Goal: Task Accomplishment & Management: Manage account settings

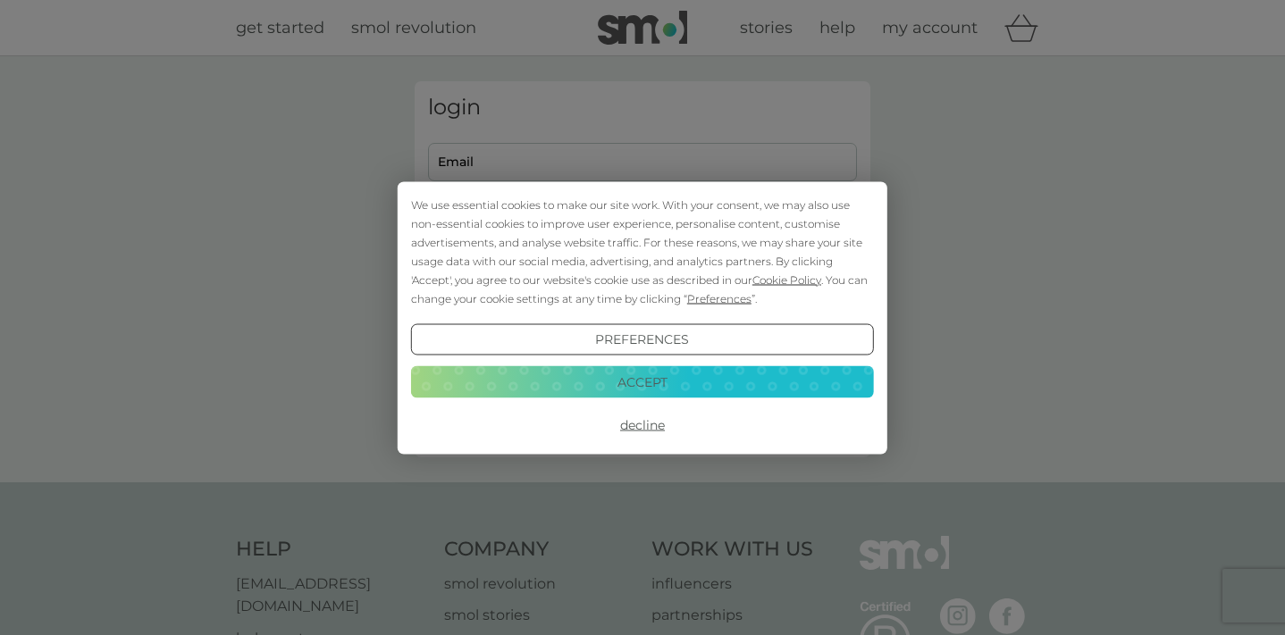
click at [651, 431] on button "Decline" at bounding box center [642, 425] width 463 height 32
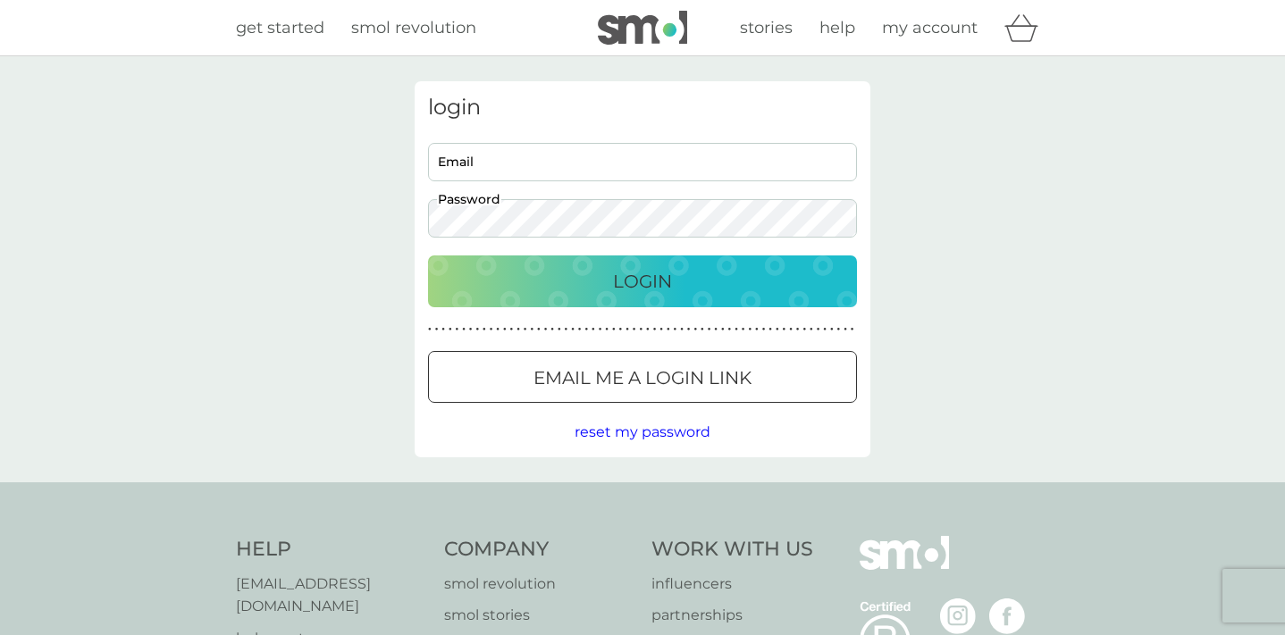
click at [523, 384] on div "Email me a login link" at bounding box center [642, 378] width 427 height 29
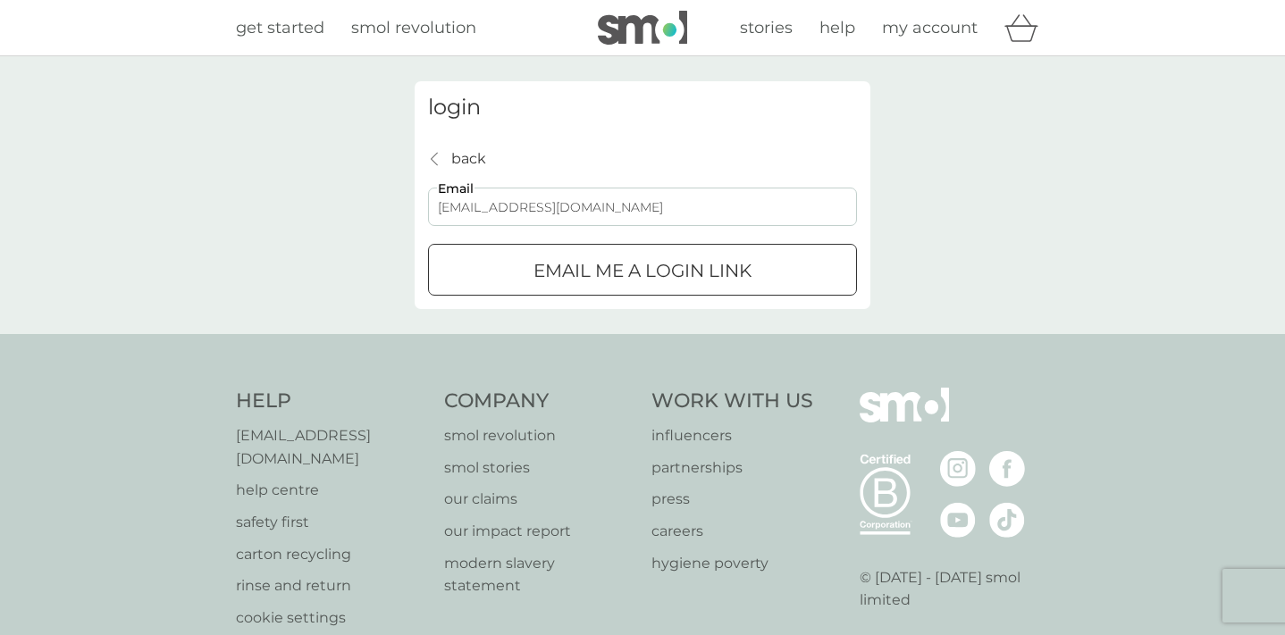
type input "[EMAIL_ADDRESS][DOMAIN_NAME]"
click at [596, 275] on p "Email me a login link" at bounding box center [642, 270] width 218 height 29
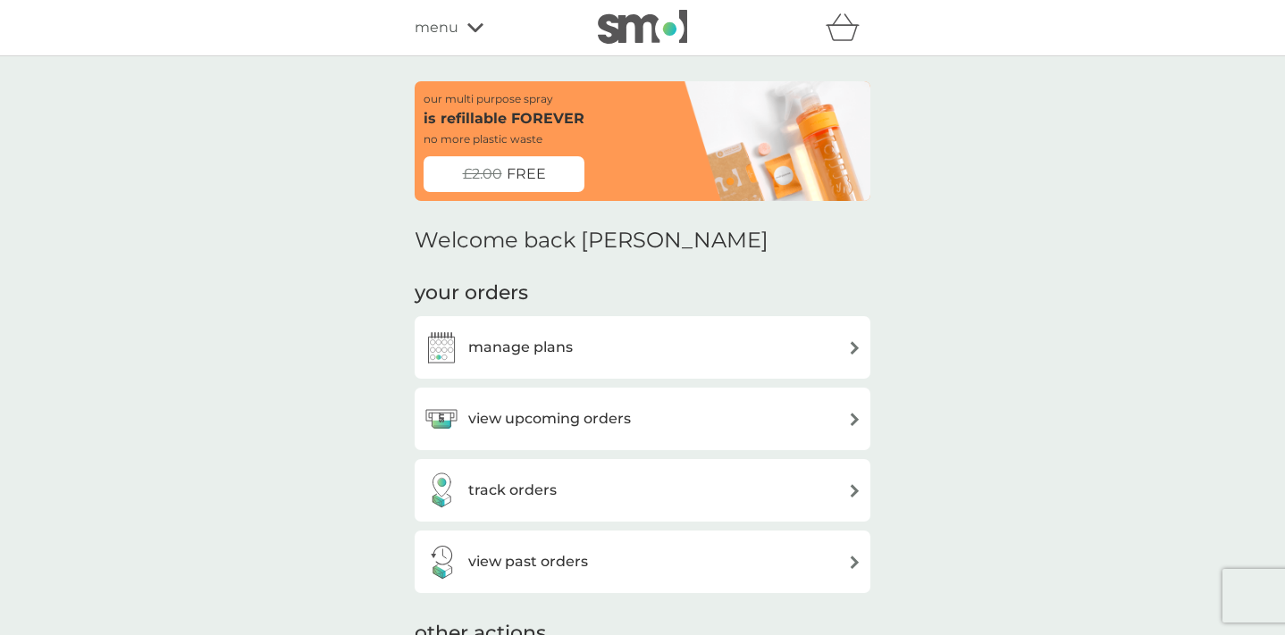
scroll to position [102, 0]
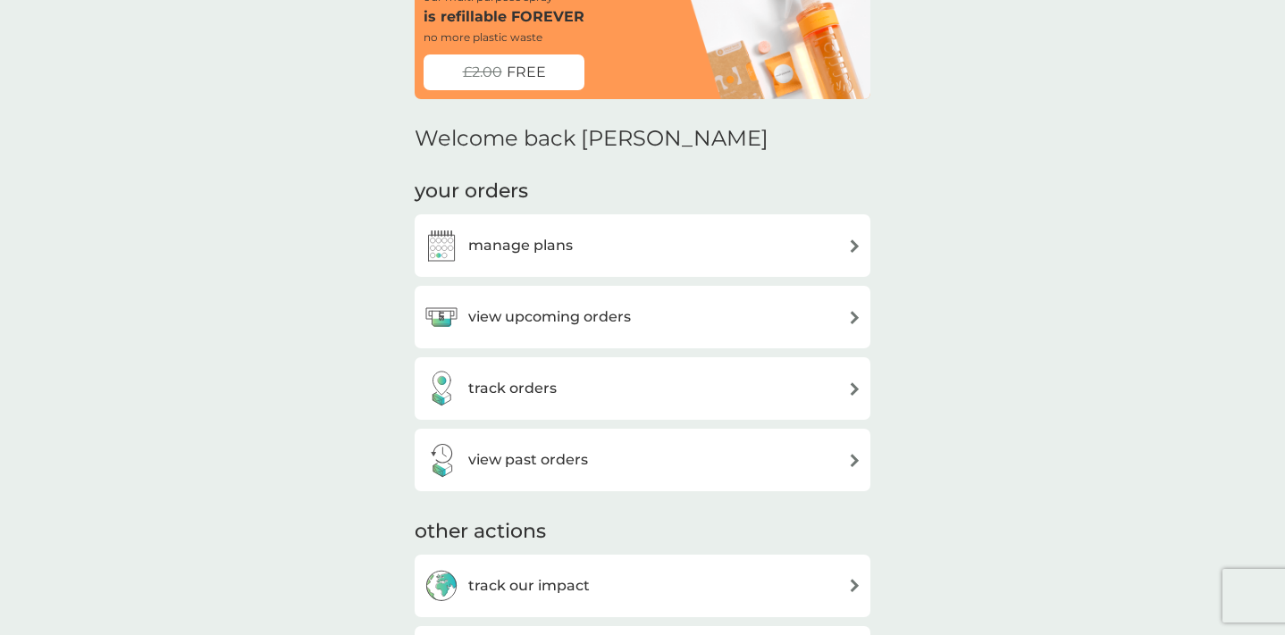
click at [594, 313] on h3 "view upcoming orders" at bounding box center [549, 316] width 163 height 23
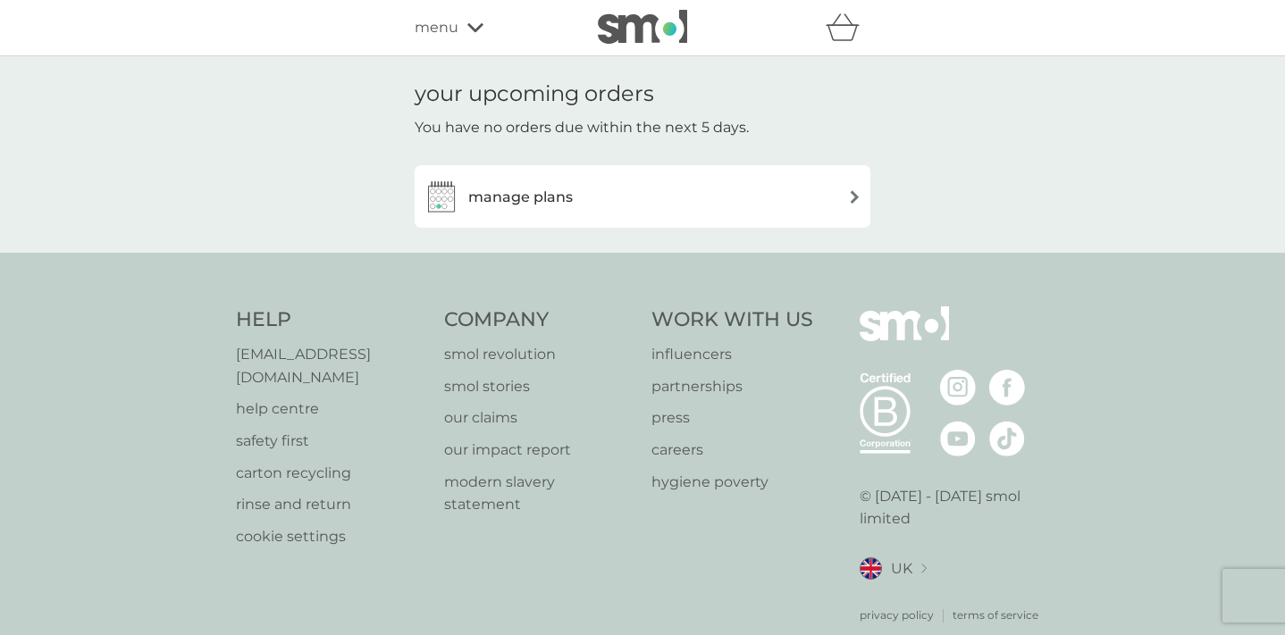
click at [662, 192] on div "manage plans" at bounding box center [642, 197] width 438 height 36
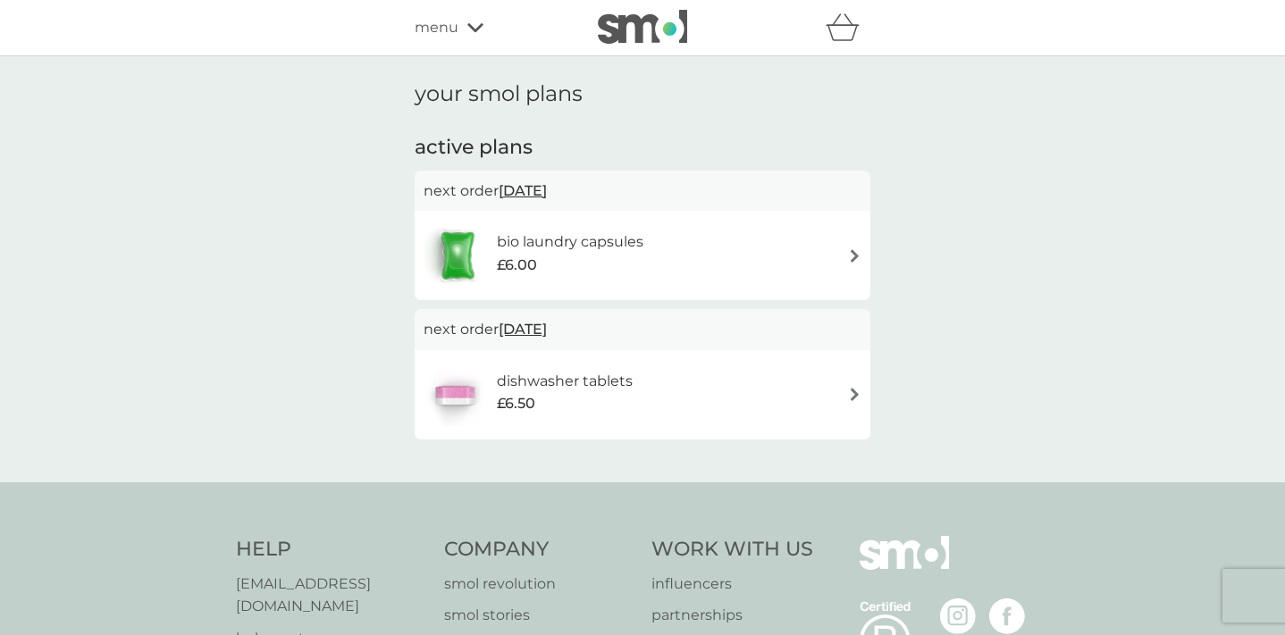
click at [1009, 381] on div "your smol plans active plans next order 17 Oct 2025 bio laundry capsules £6.00 …" at bounding box center [642, 269] width 1285 height 426
click at [470, 10] on div "refer a friend & you BOTH save smol impact smol shop your smol plans your upcom…" at bounding box center [642, 28] width 456 height 36
click at [460, 31] on div "menu" at bounding box center [490, 27] width 152 height 23
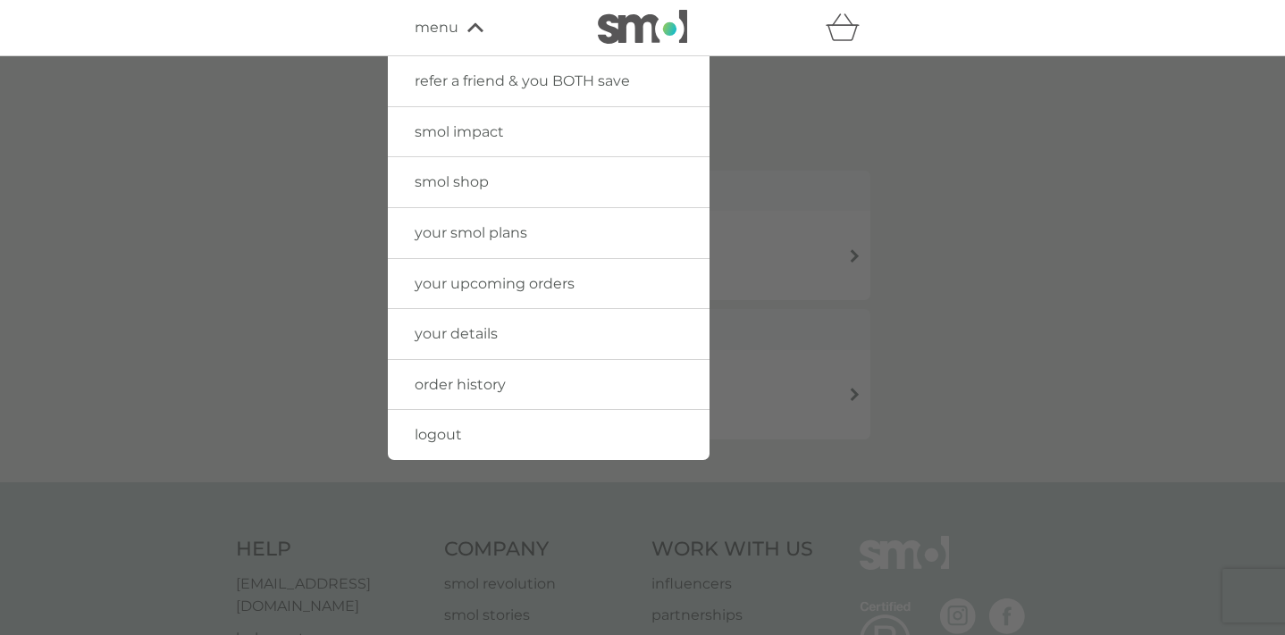
click at [464, 334] on span "your details" at bounding box center [455, 333] width 83 height 17
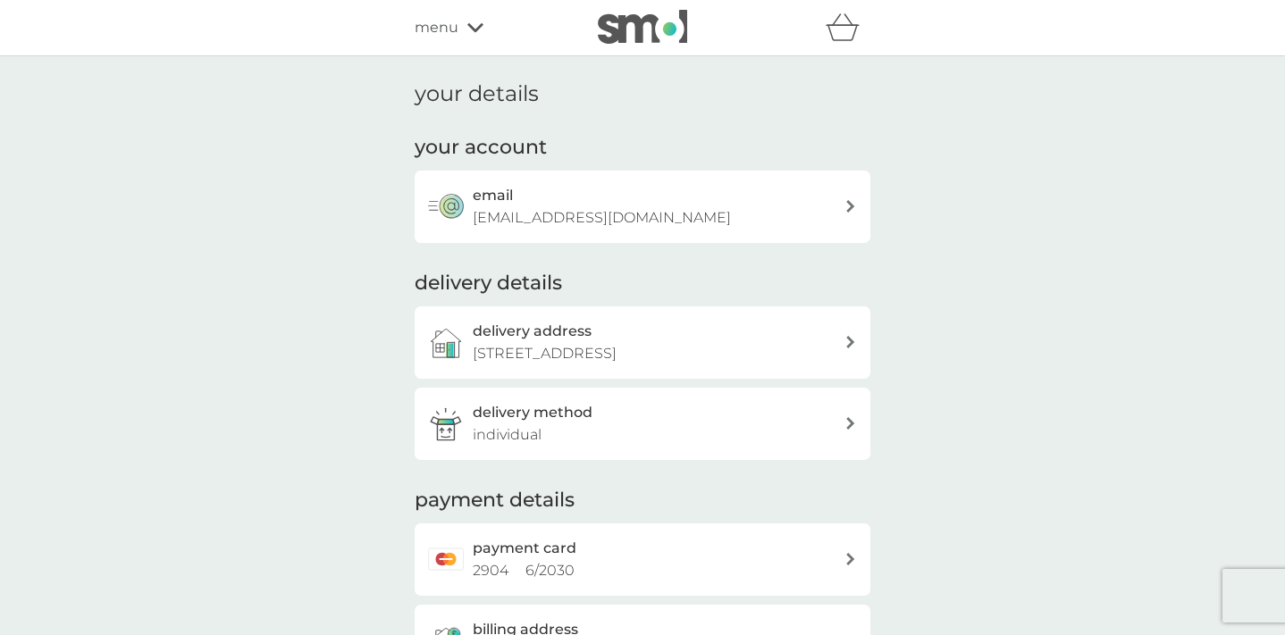
click at [456, 27] on span "menu" at bounding box center [436, 27] width 44 height 23
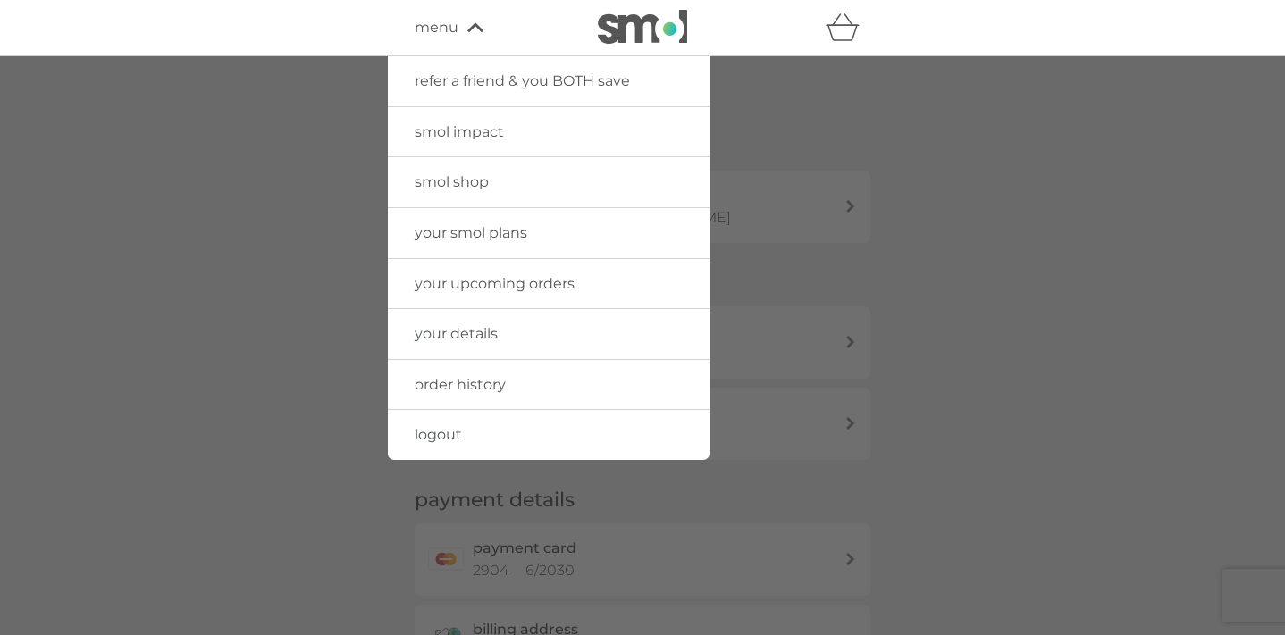
click at [473, 371] on link "order history" at bounding box center [549, 385] width 322 height 50
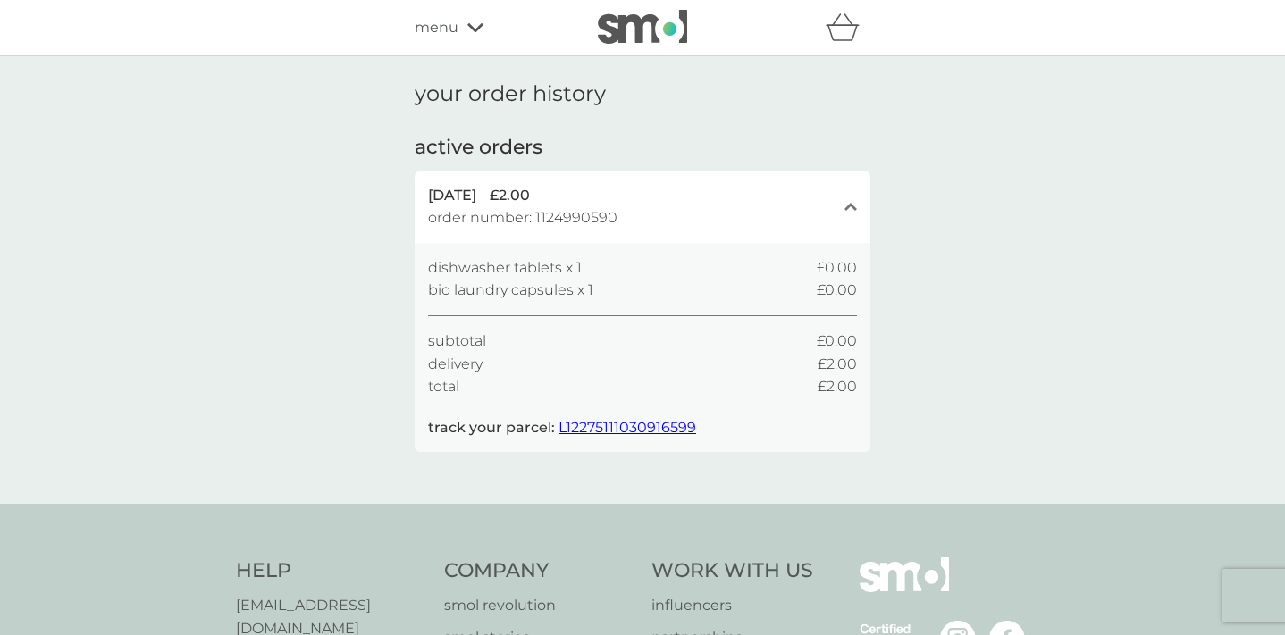
click at [590, 421] on span "L12275111030916599" at bounding box center [627, 427] width 138 height 17
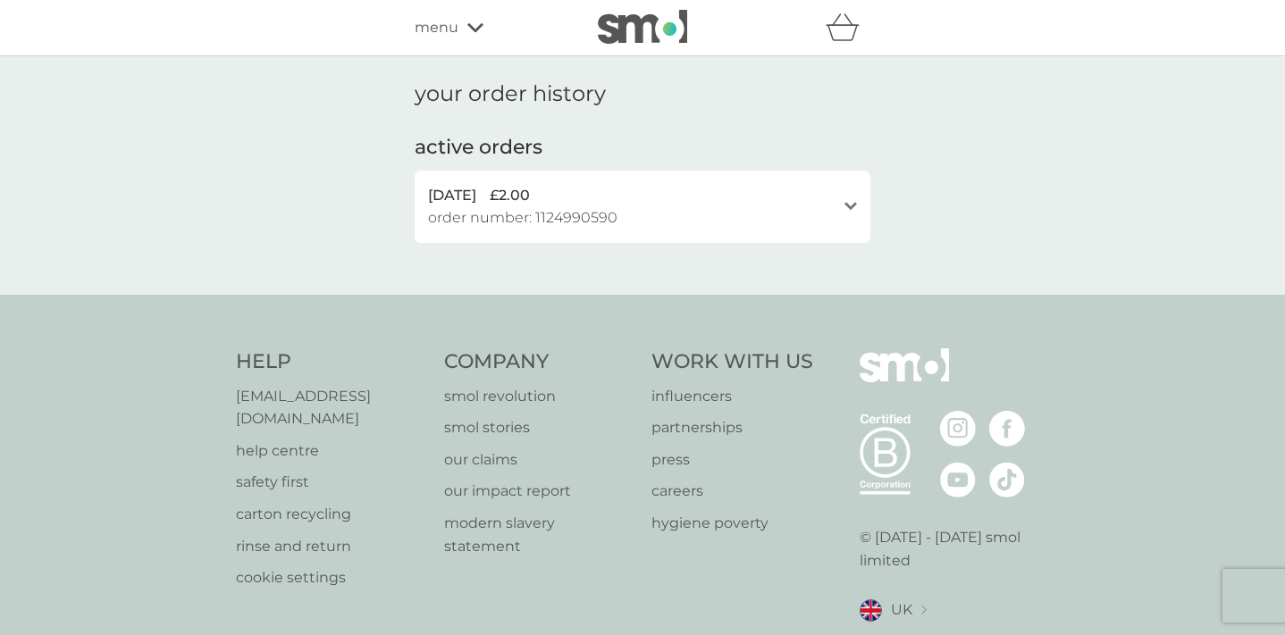
click at [461, 14] on div "refer a friend & you BOTH save smol impact smol shop your smol plans your upcom…" at bounding box center [642, 28] width 456 height 36
click at [459, 21] on div "menu" at bounding box center [490, 27] width 152 height 23
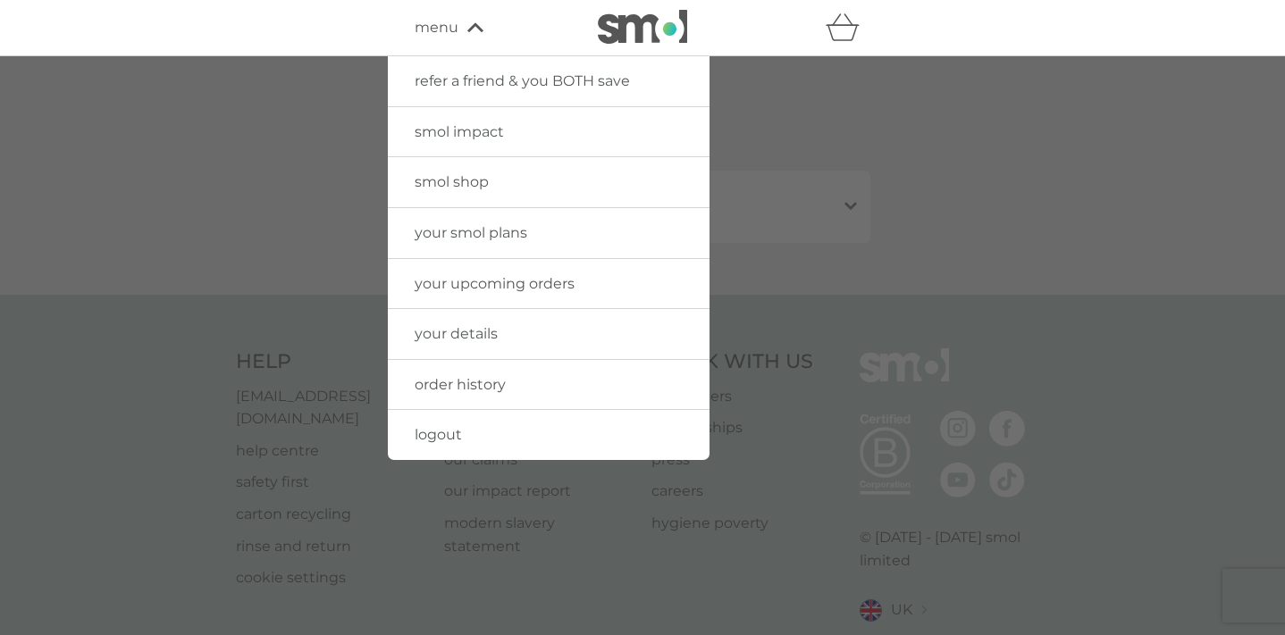
click at [464, 370] on link "order history" at bounding box center [549, 385] width 322 height 50
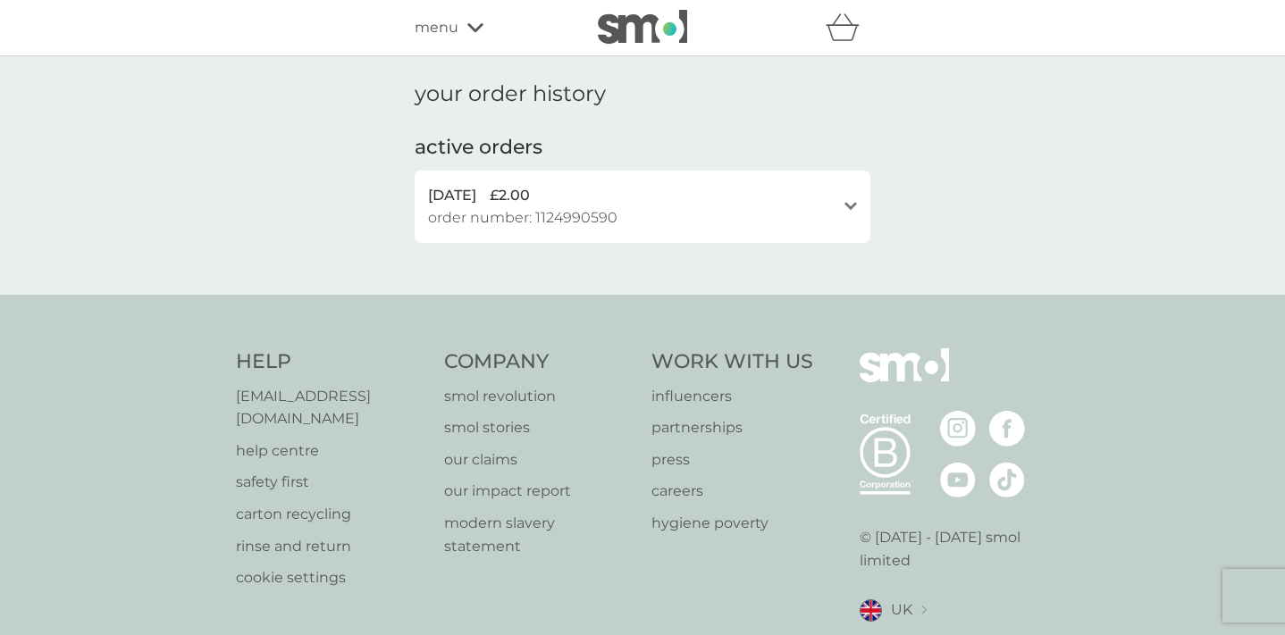
click at [456, 45] on div "refer a friend & you BOTH save smol impact smol shop your smol plans your upcom…" at bounding box center [642, 28] width 1285 height 56
click at [455, 29] on span "menu" at bounding box center [436, 27] width 44 height 23
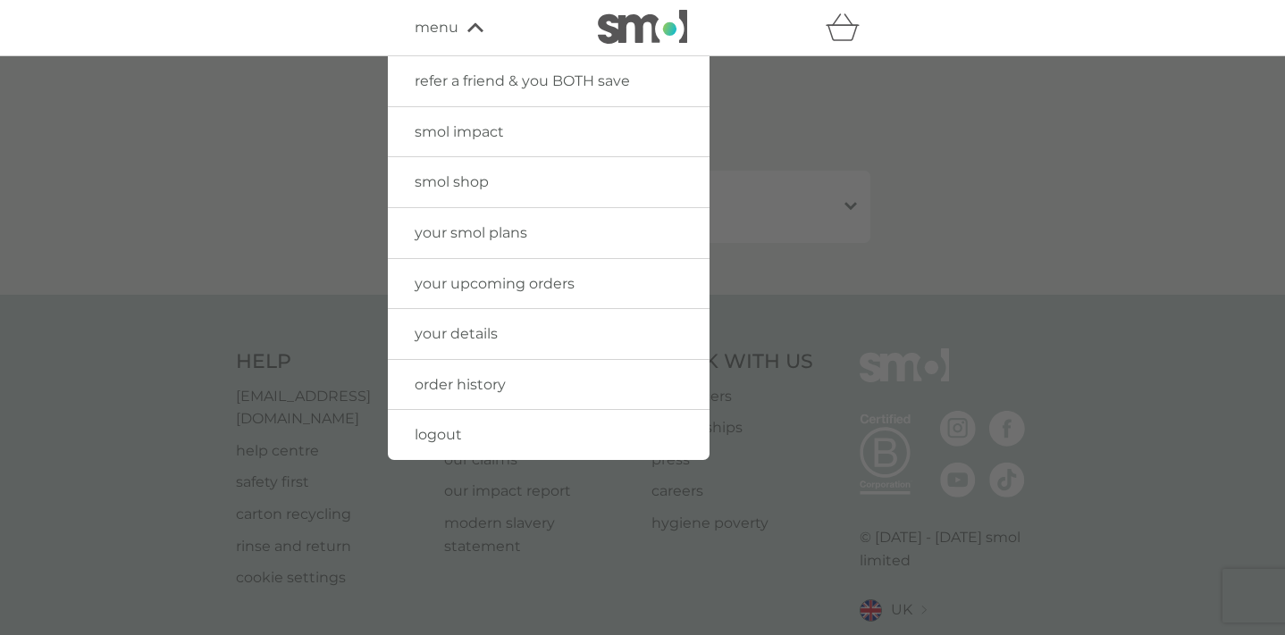
click at [459, 278] on span "your upcoming orders" at bounding box center [494, 283] width 160 height 17
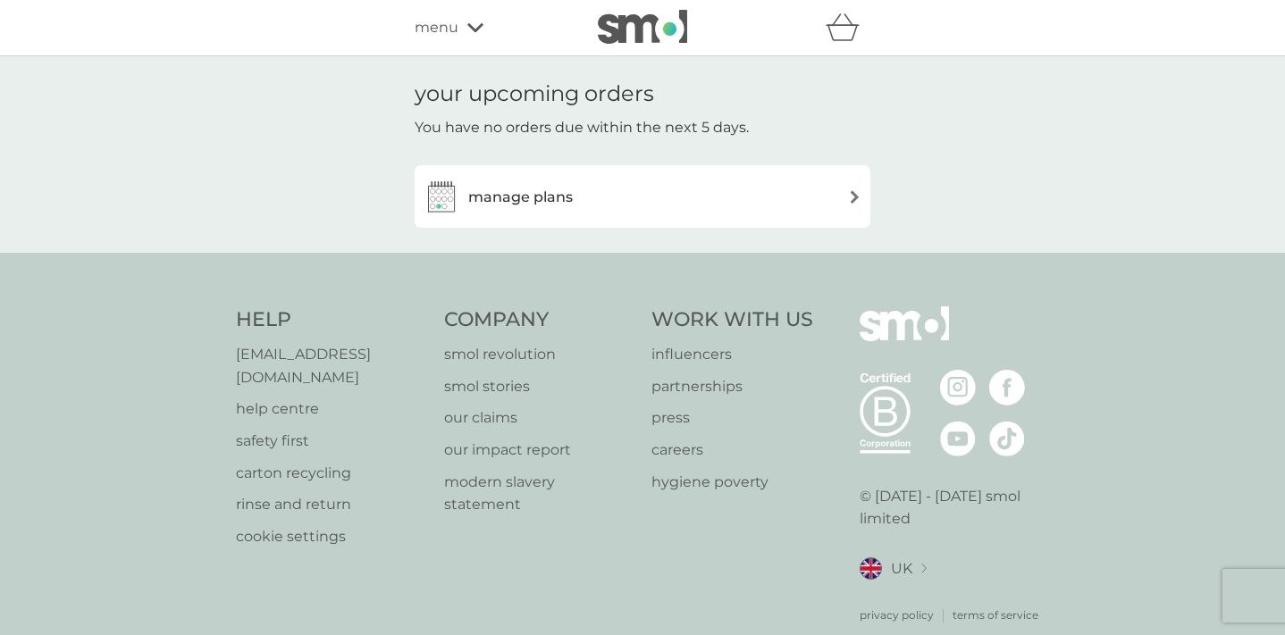
click at [589, 197] on div "manage plans" at bounding box center [642, 197] width 438 height 36
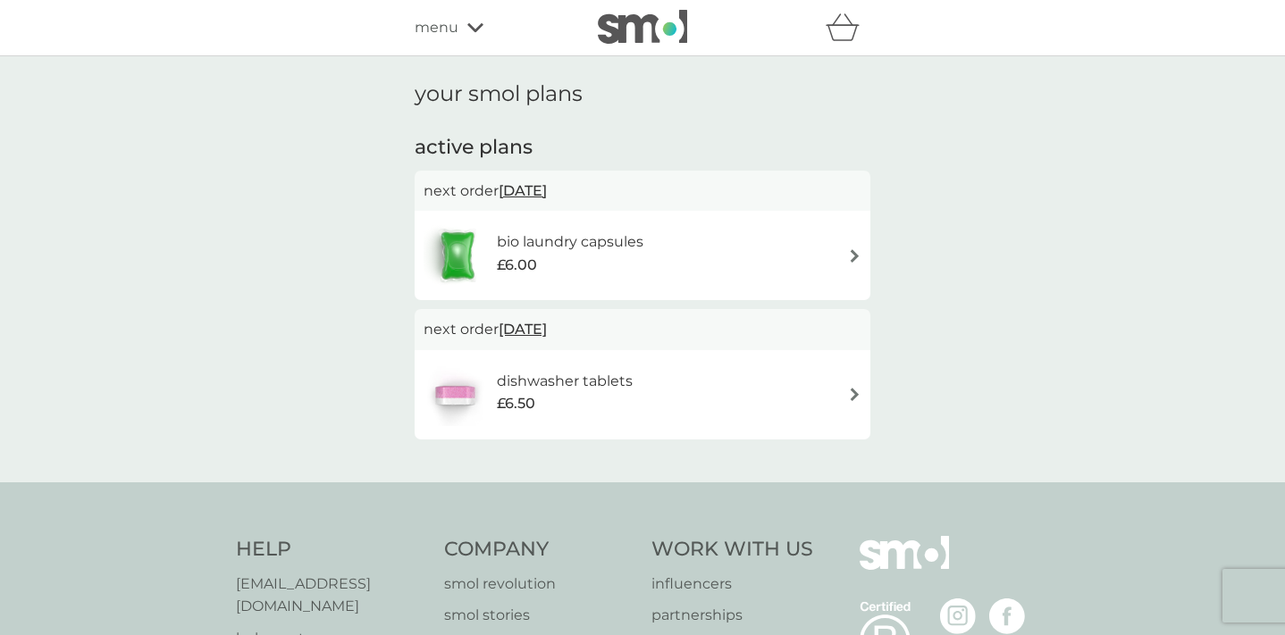
click at [601, 236] on h6 "bio laundry capsules" at bounding box center [570, 241] width 146 height 23
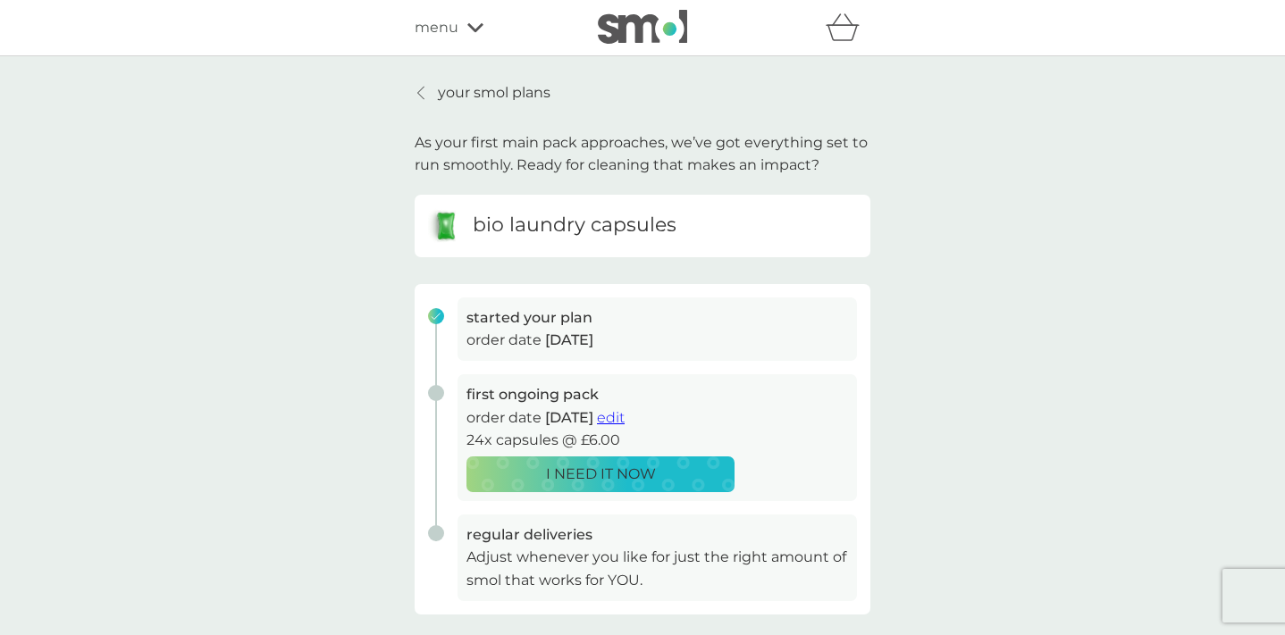
click at [592, 227] on h6 "bio laundry capsules" at bounding box center [575, 226] width 204 height 28
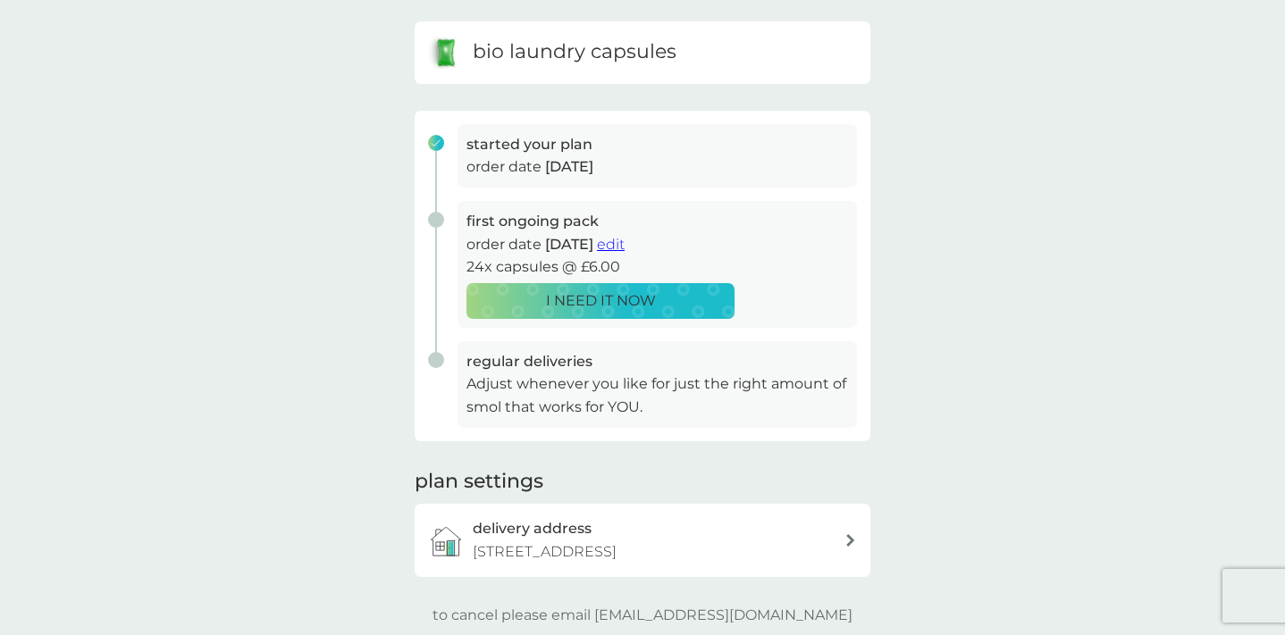
scroll to position [181, 0]
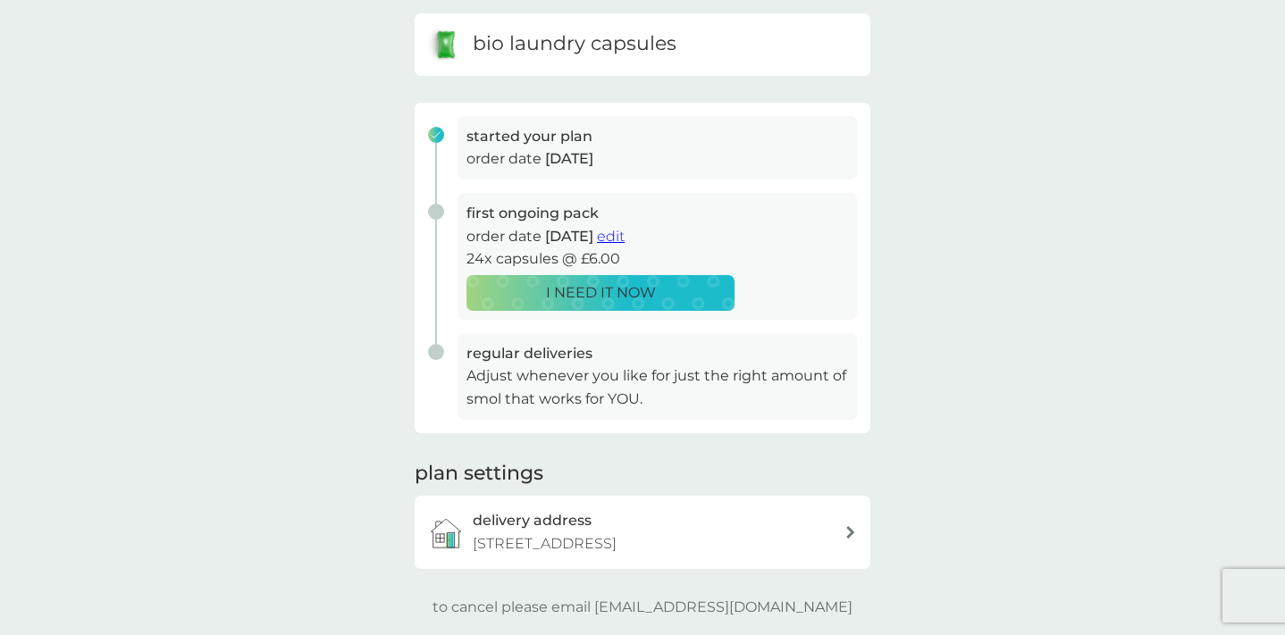
click at [624, 232] on span "edit" at bounding box center [611, 236] width 28 height 17
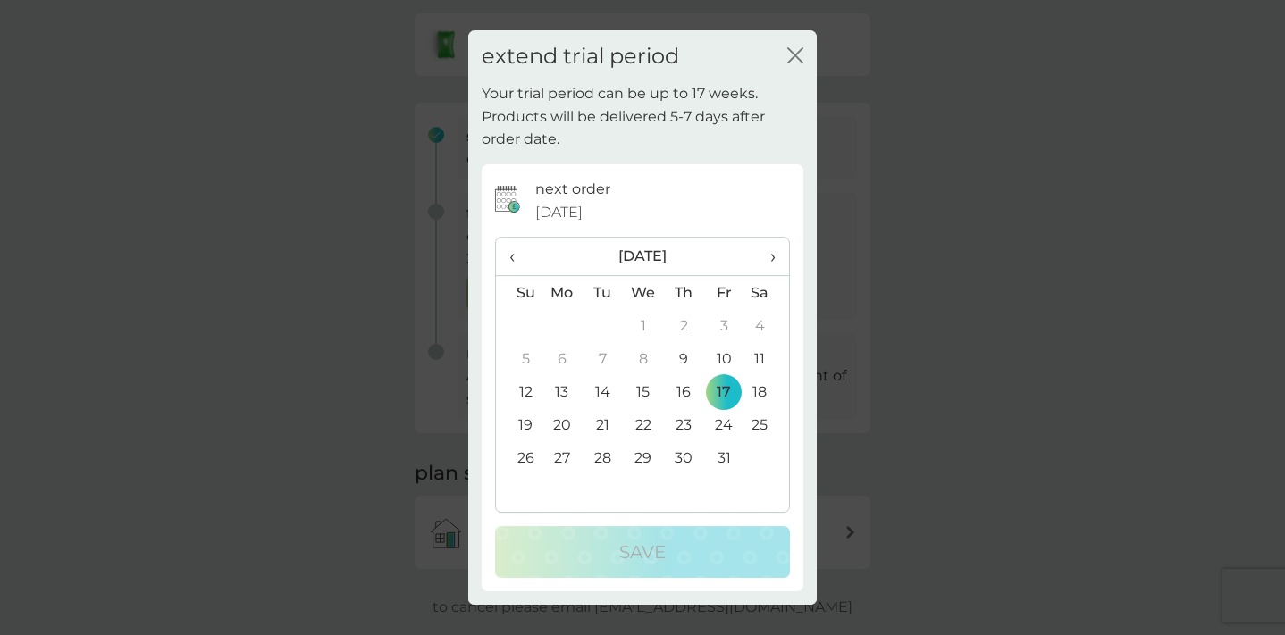
click at [771, 260] on span "›" at bounding box center [766, 257] width 18 height 38
click at [688, 420] on td "25" at bounding box center [684, 424] width 40 height 33
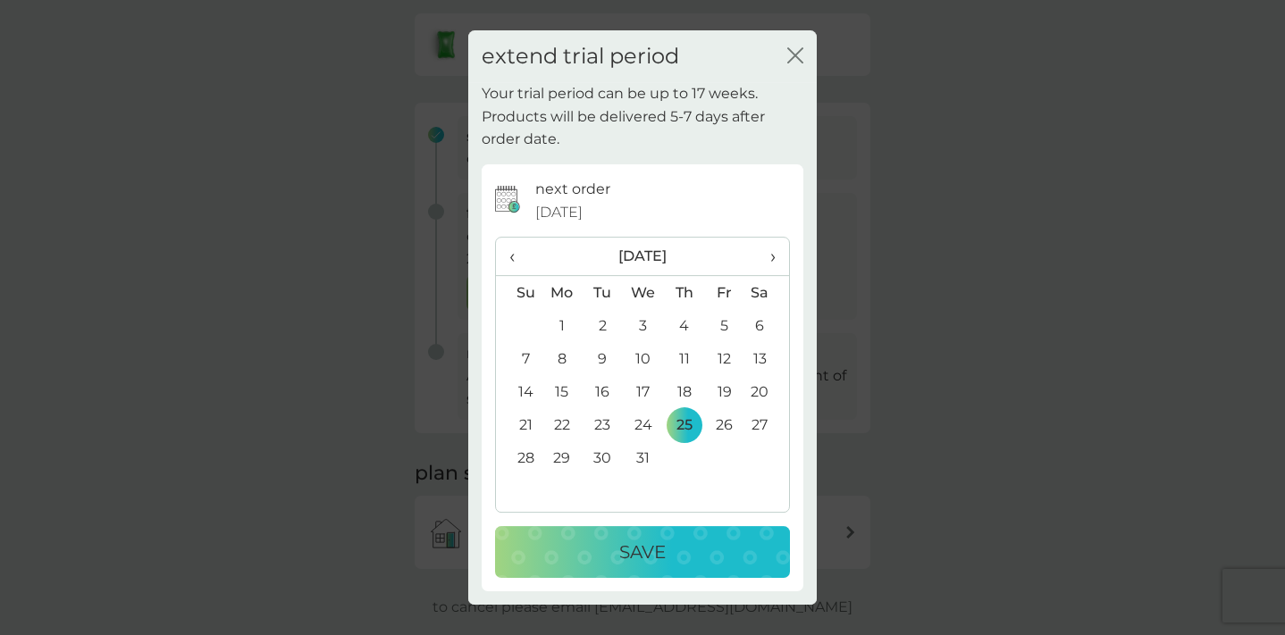
click at [712, 422] on td "26" at bounding box center [724, 424] width 40 height 33
click at [690, 557] on div "Save" at bounding box center [642, 552] width 259 height 29
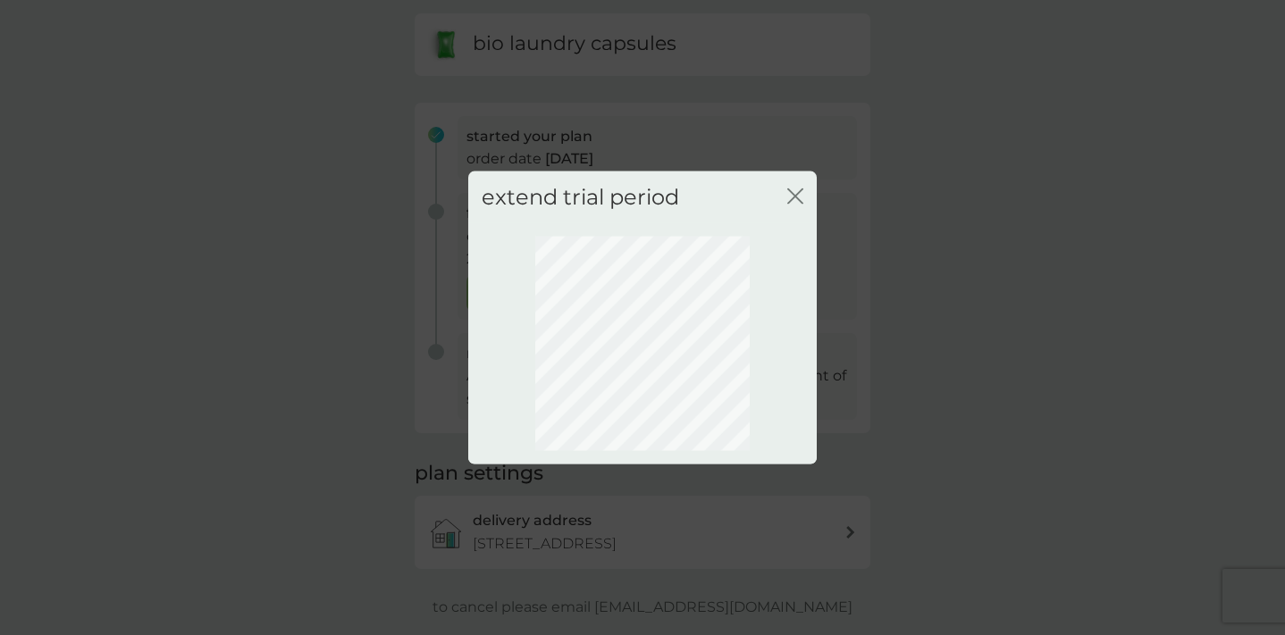
click at [794, 197] on icon "close" at bounding box center [791, 195] width 7 height 14
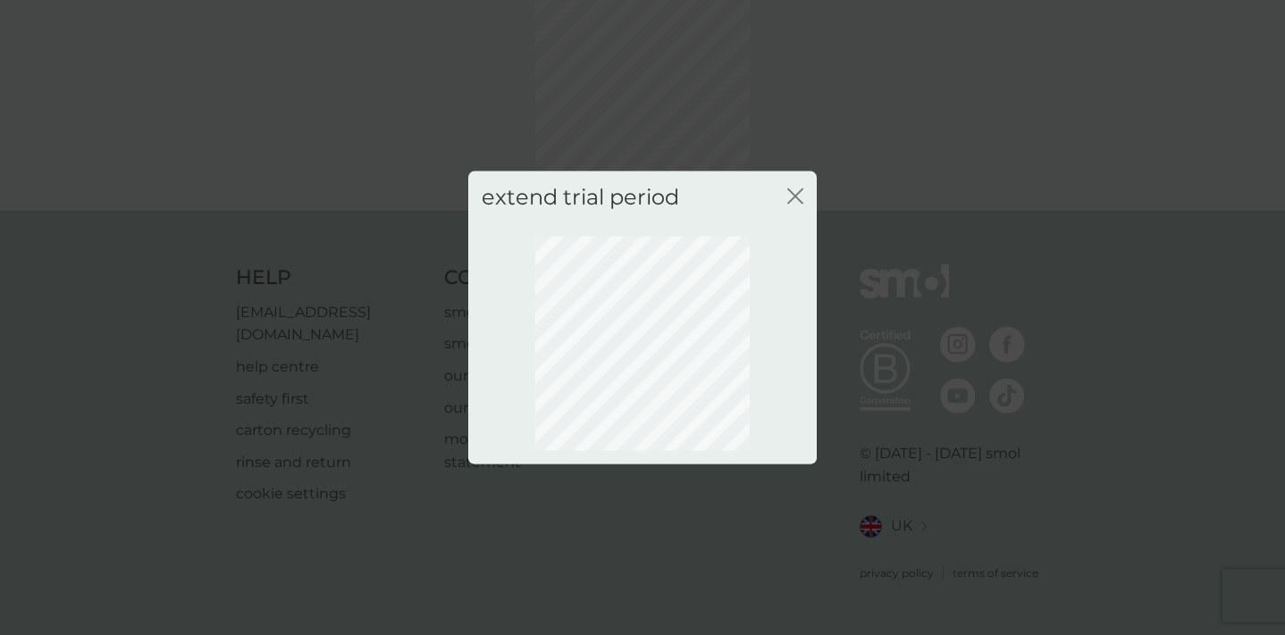
scroll to position [113, 0]
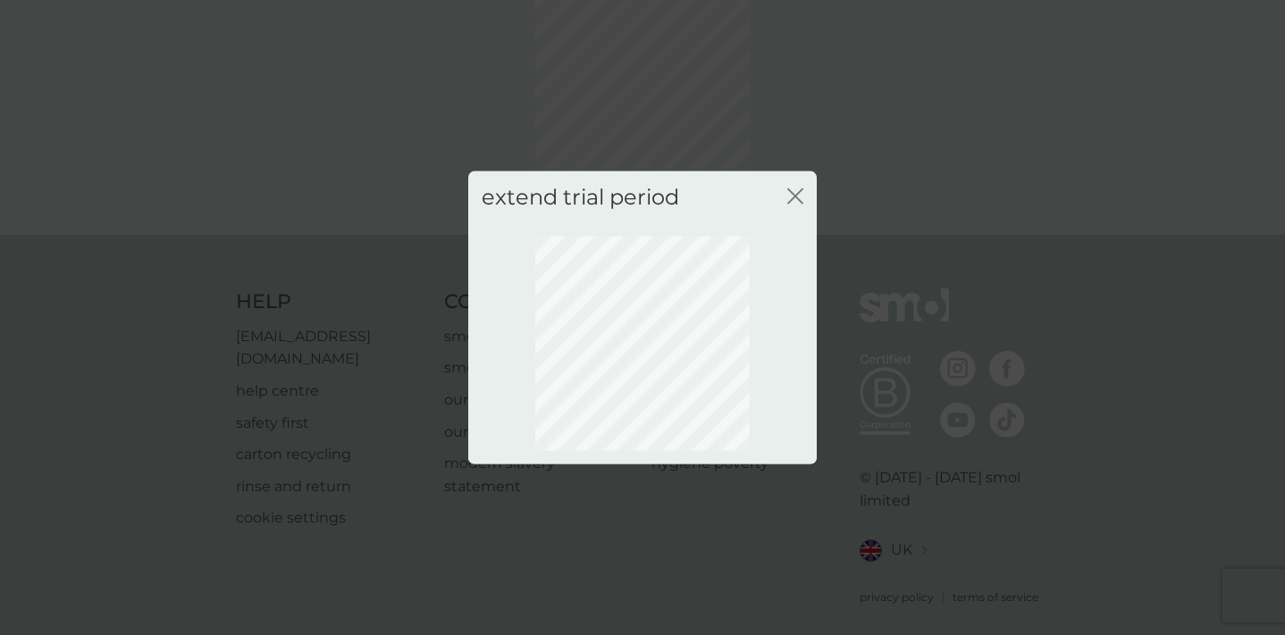
click at [893, 238] on div "extend trial period close" at bounding box center [642, 317] width 1285 height 635
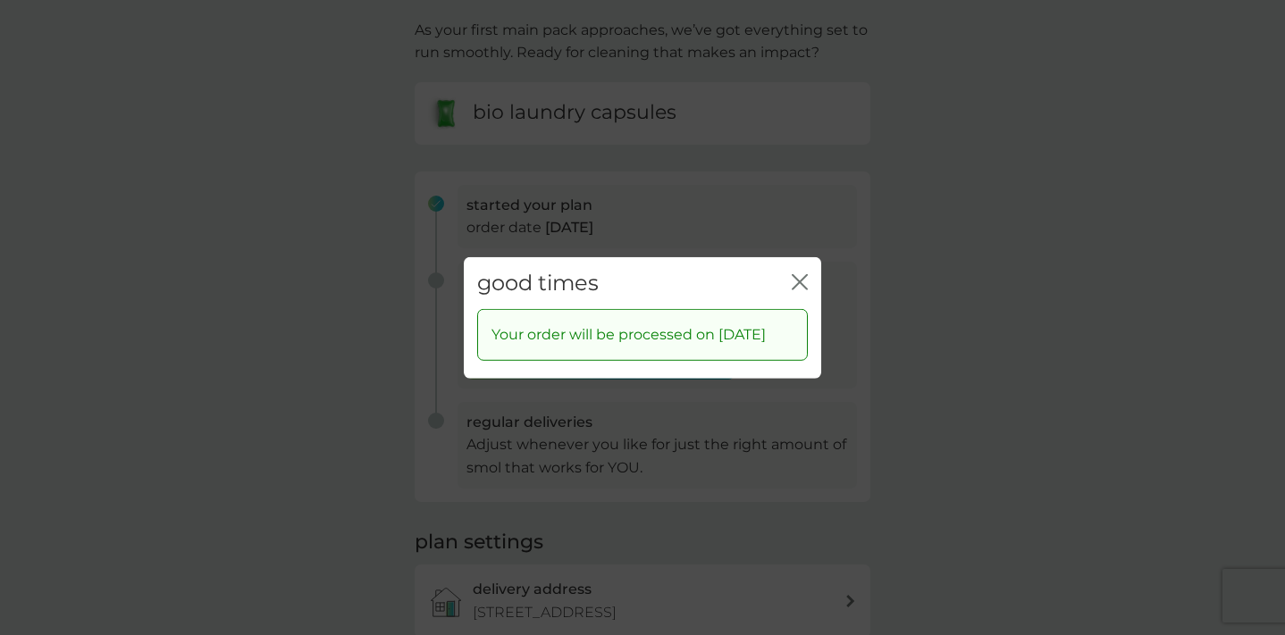
click at [795, 270] on div "close" at bounding box center [799, 283] width 16 height 26
click at [797, 274] on icon "close" at bounding box center [795, 281] width 7 height 14
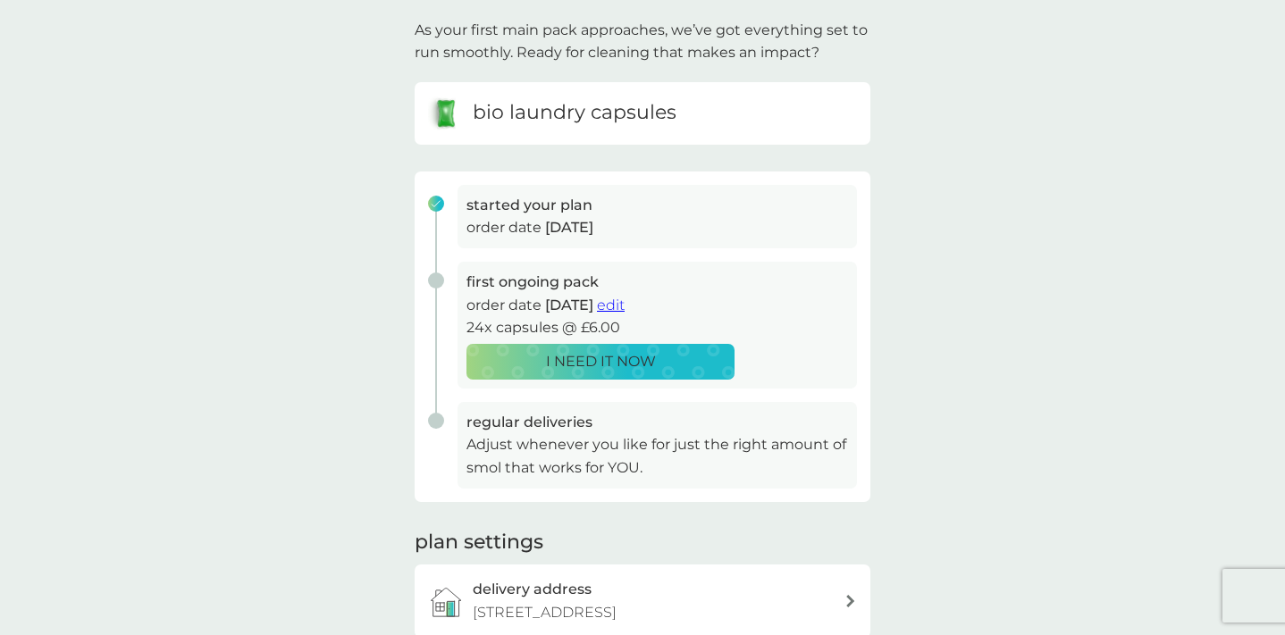
click at [922, 372] on div "your smol plans As your first main pack approaches, we’ve got everything set to…" at bounding box center [642, 328] width 1285 height 768
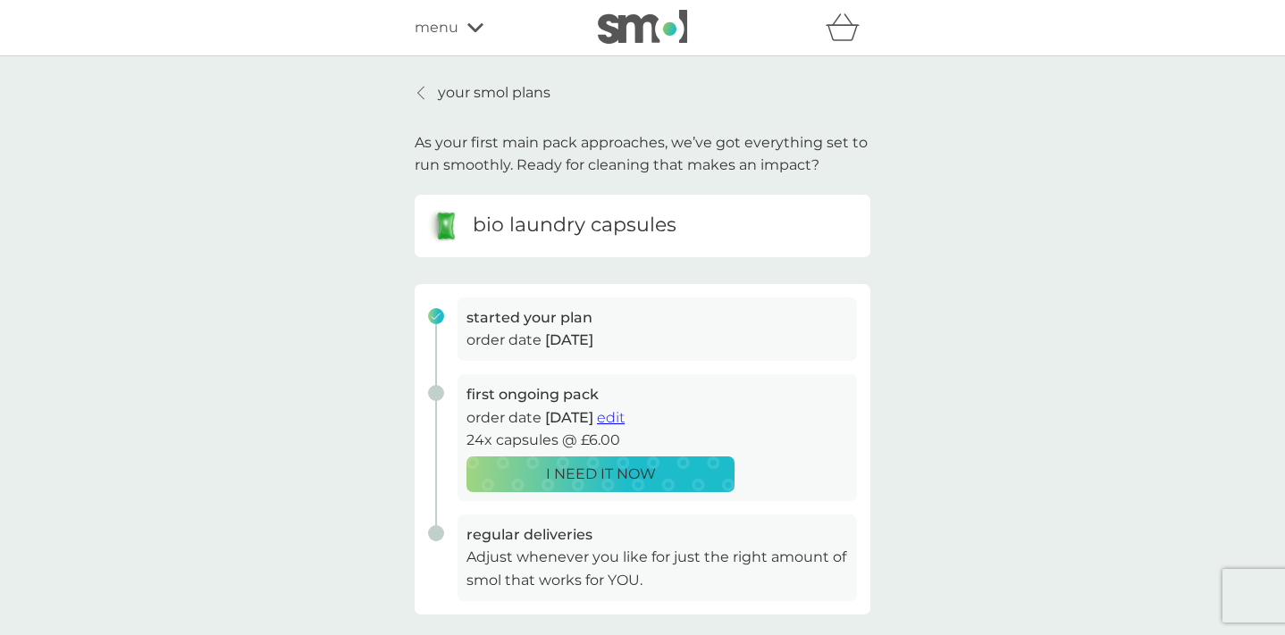
scroll to position [0, 0]
click at [518, 88] on p "your smol plans" at bounding box center [494, 92] width 113 height 23
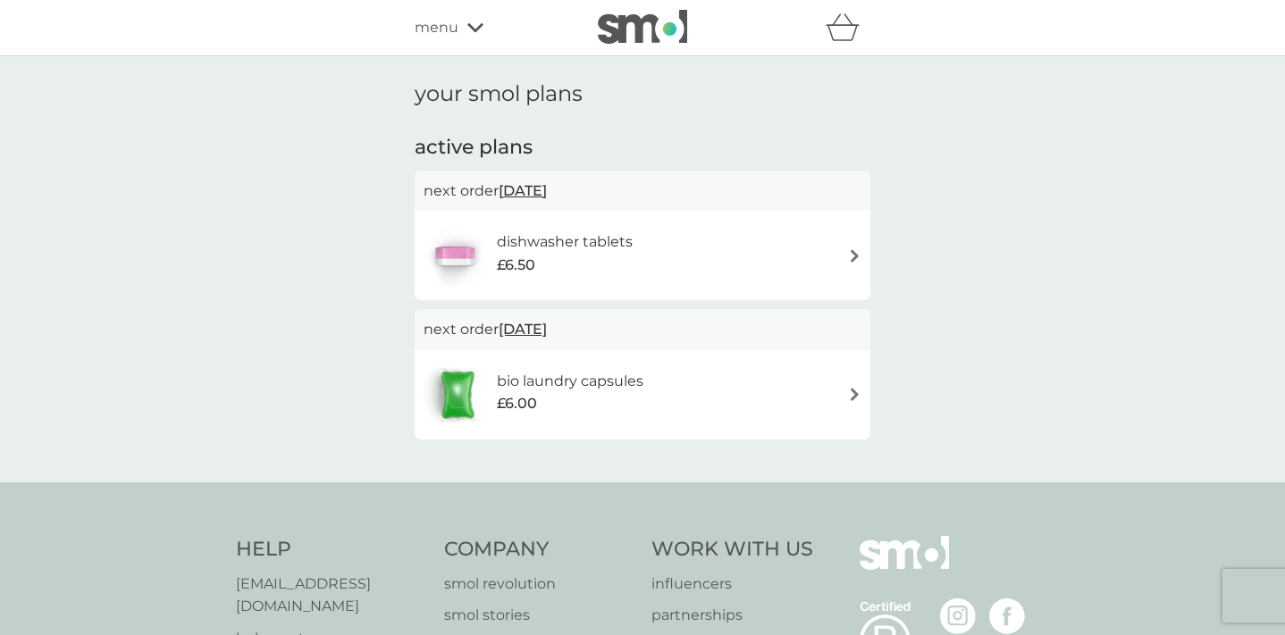
drag, startPoint x: 631, startPoint y: 392, endPoint x: 684, endPoint y: 426, distance: 63.4
click at [684, 426] on div "bio laundry capsules £6.00" at bounding box center [642, 394] width 456 height 89
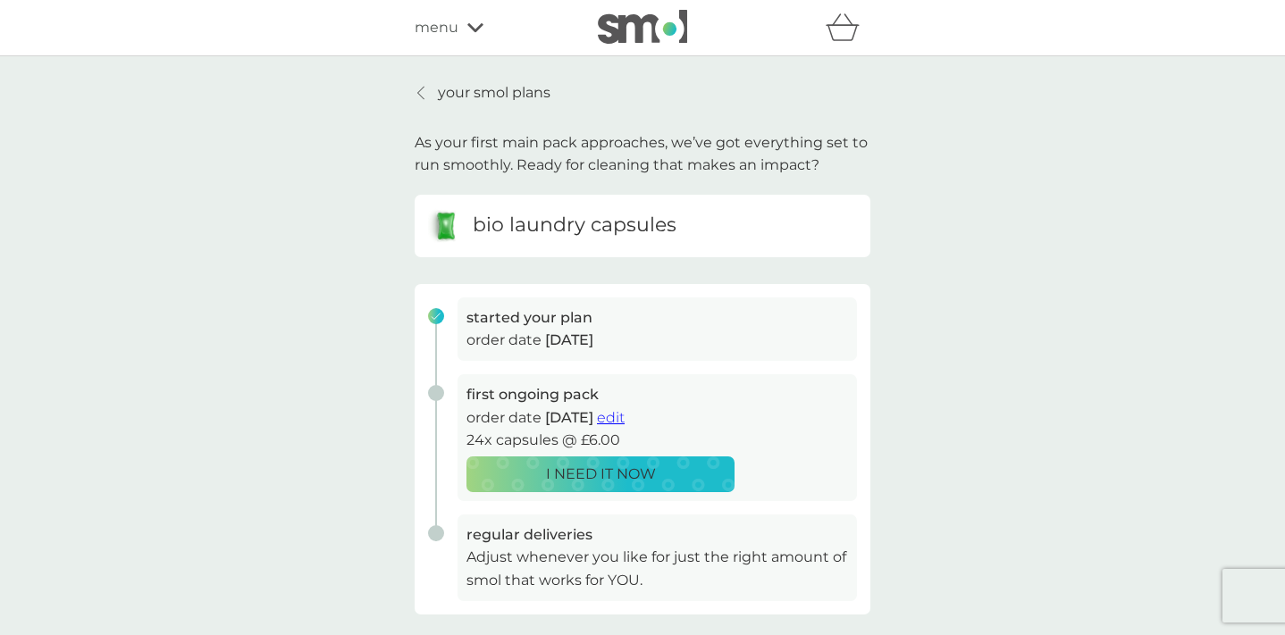
click at [518, 89] on p "your smol plans" at bounding box center [494, 92] width 113 height 23
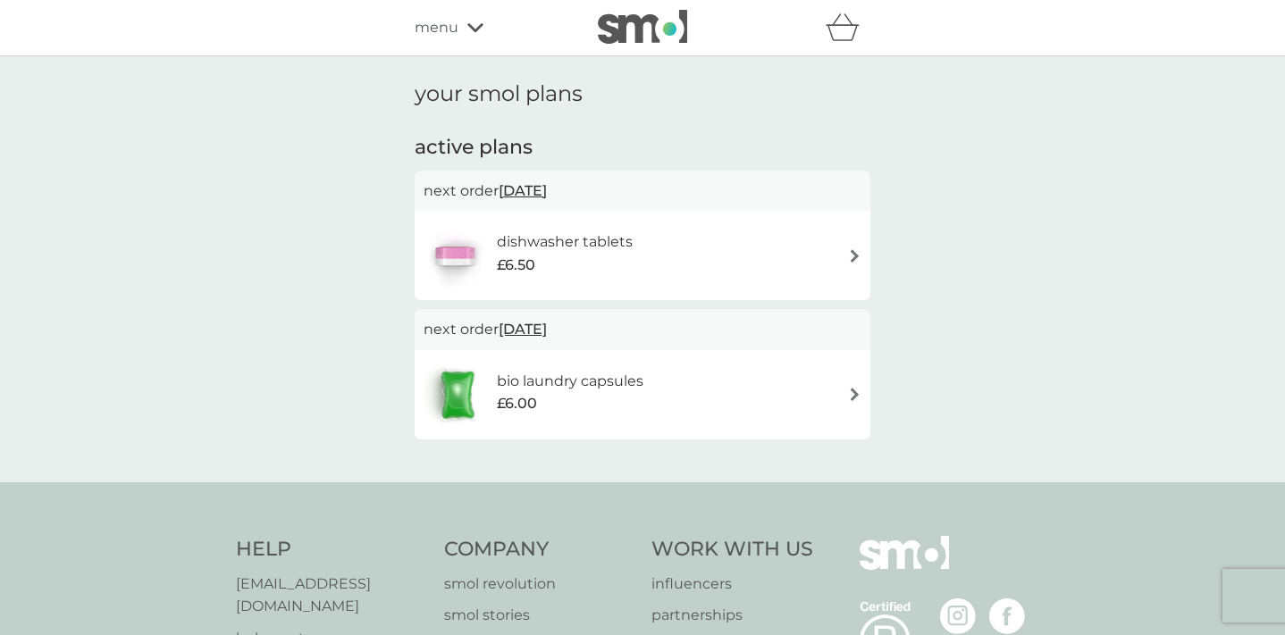
click at [630, 264] on div "£6.50" at bounding box center [565, 265] width 136 height 23
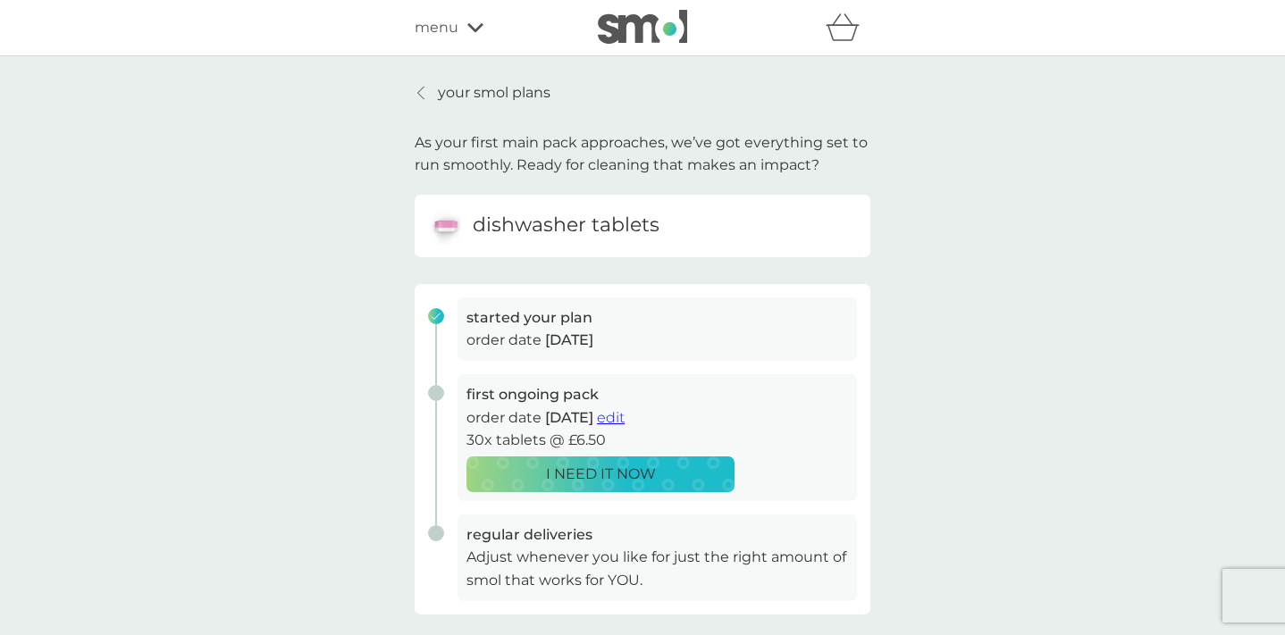
click at [624, 419] on span "edit" at bounding box center [611, 417] width 28 height 17
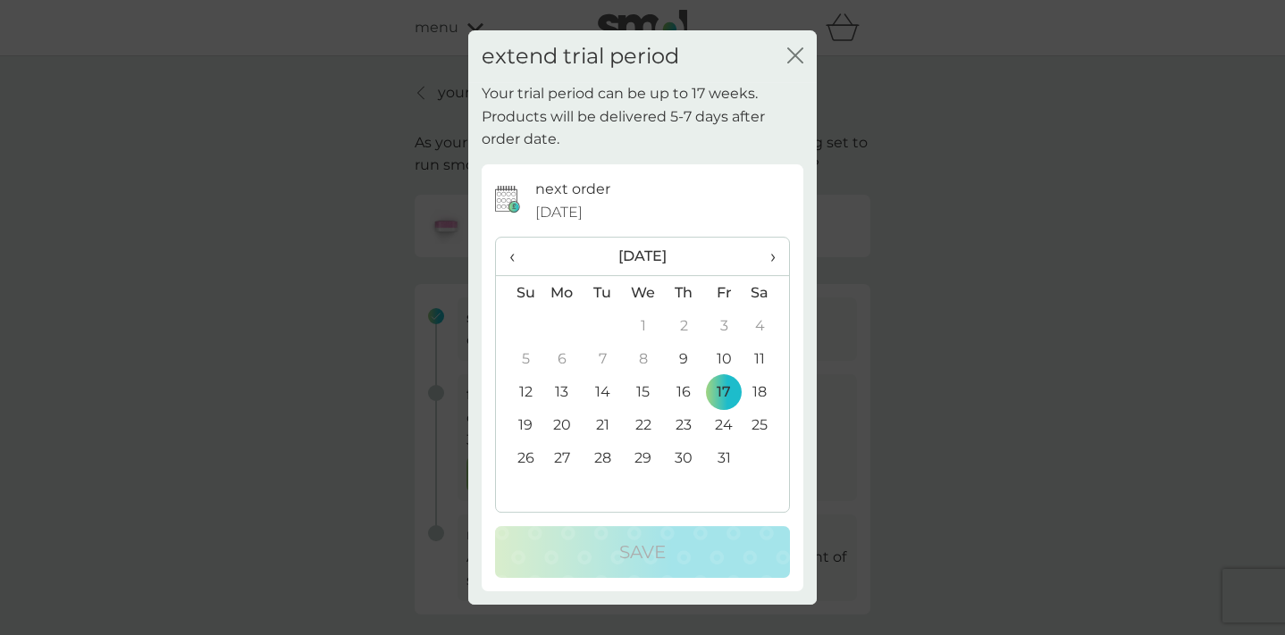
click at [780, 246] on th "›" at bounding box center [766, 257] width 45 height 38
click at [690, 428] on td "25" at bounding box center [684, 424] width 40 height 33
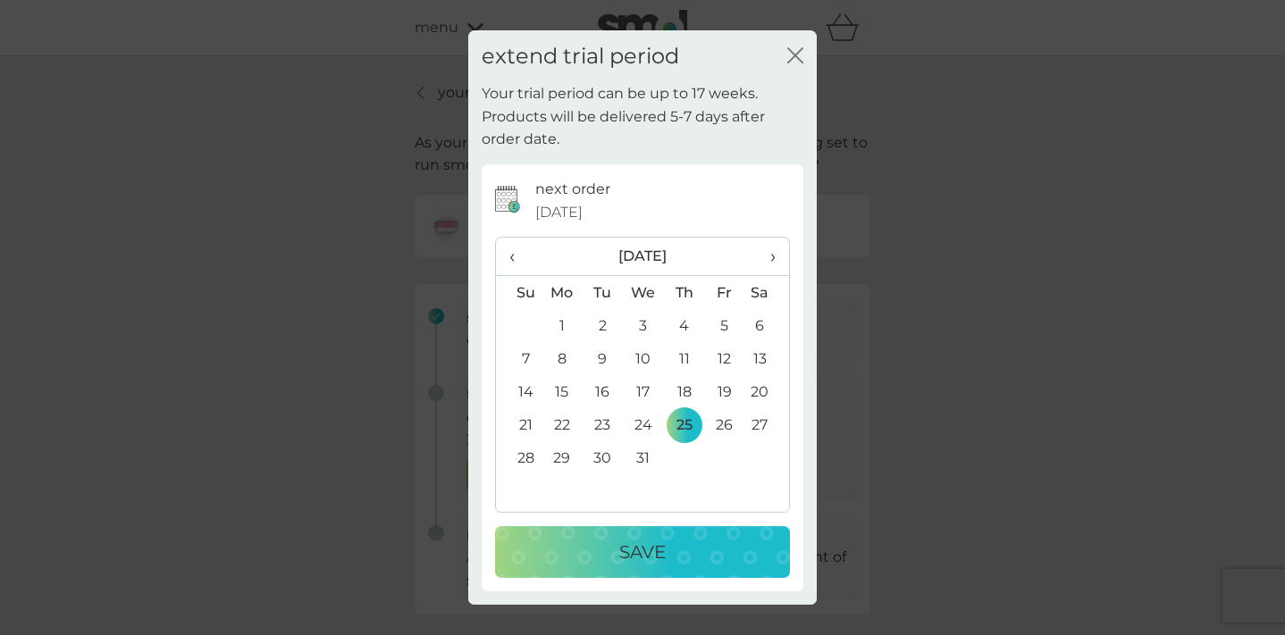
click at [732, 426] on td "26" at bounding box center [724, 424] width 40 height 33
click at [673, 540] on div "Save" at bounding box center [642, 552] width 259 height 29
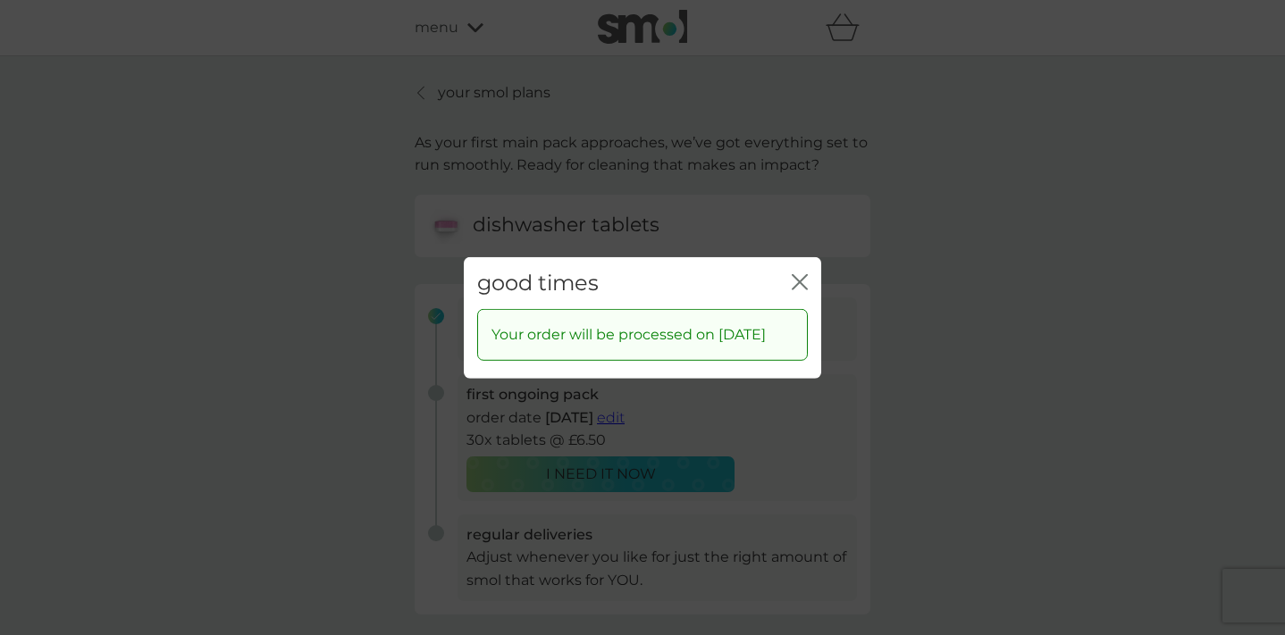
click at [804, 273] on icon "close" at bounding box center [799, 281] width 16 height 16
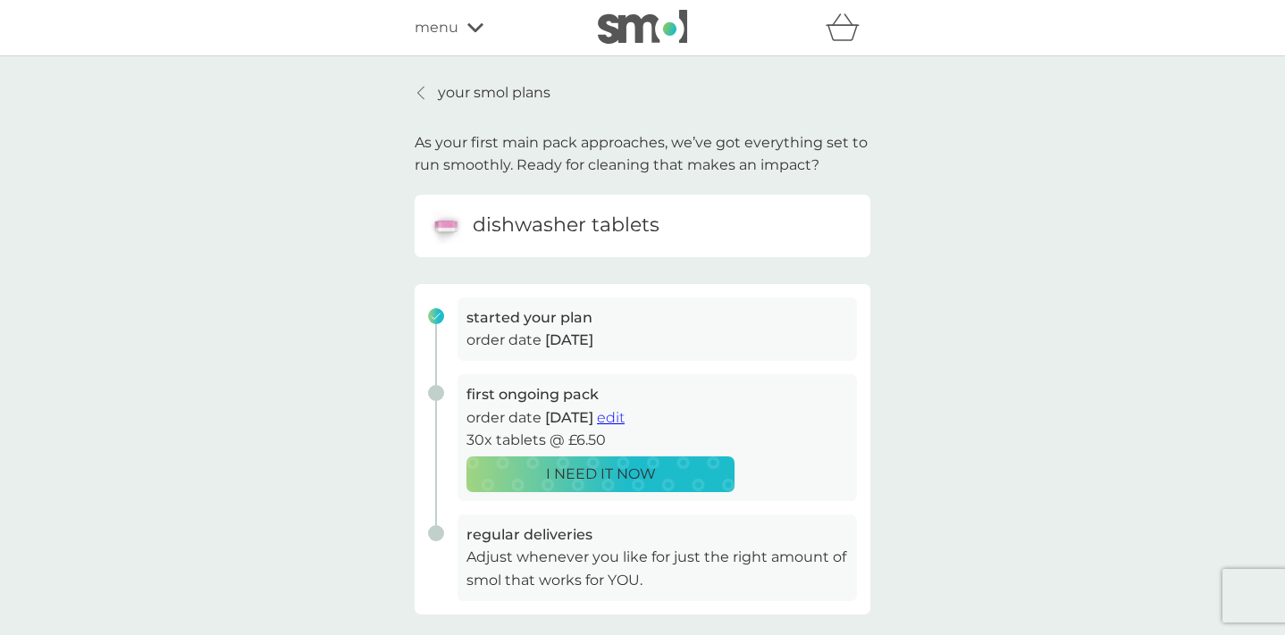
click at [515, 96] on p "your smol plans" at bounding box center [494, 92] width 113 height 23
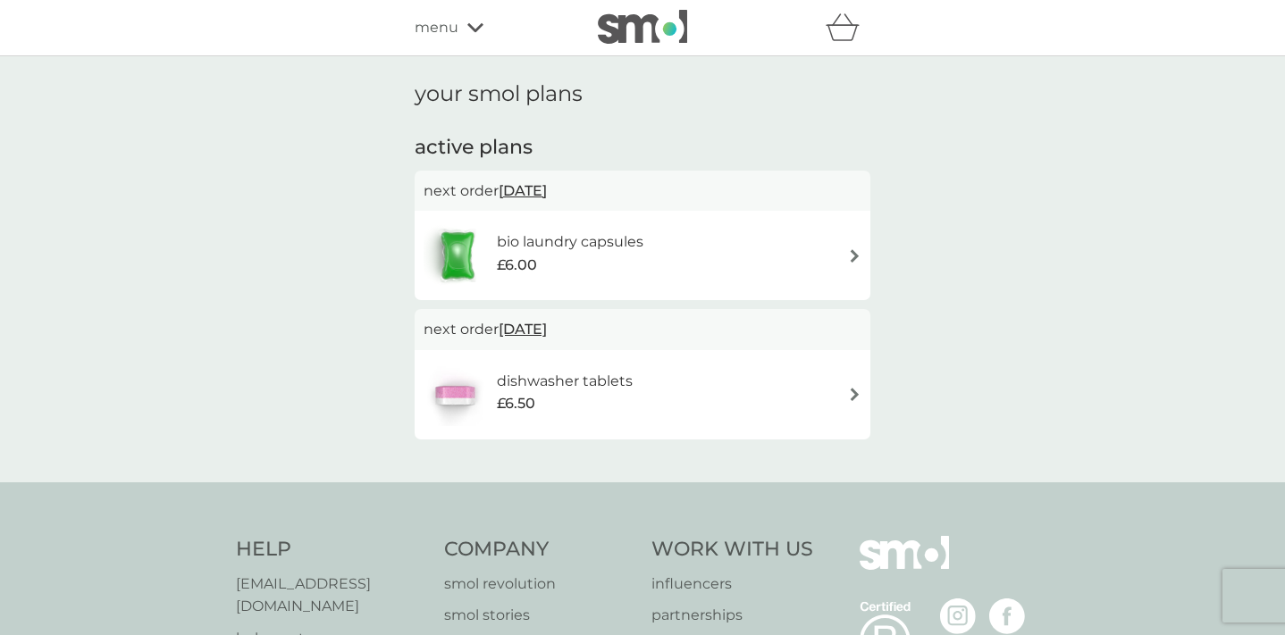
click at [938, 463] on div "your smol plans active plans next order 26 Dec 2025 bio laundry capsules £6.00 …" at bounding box center [642, 269] width 1285 height 426
click at [479, 29] on icon at bounding box center [475, 27] width 16 height 11
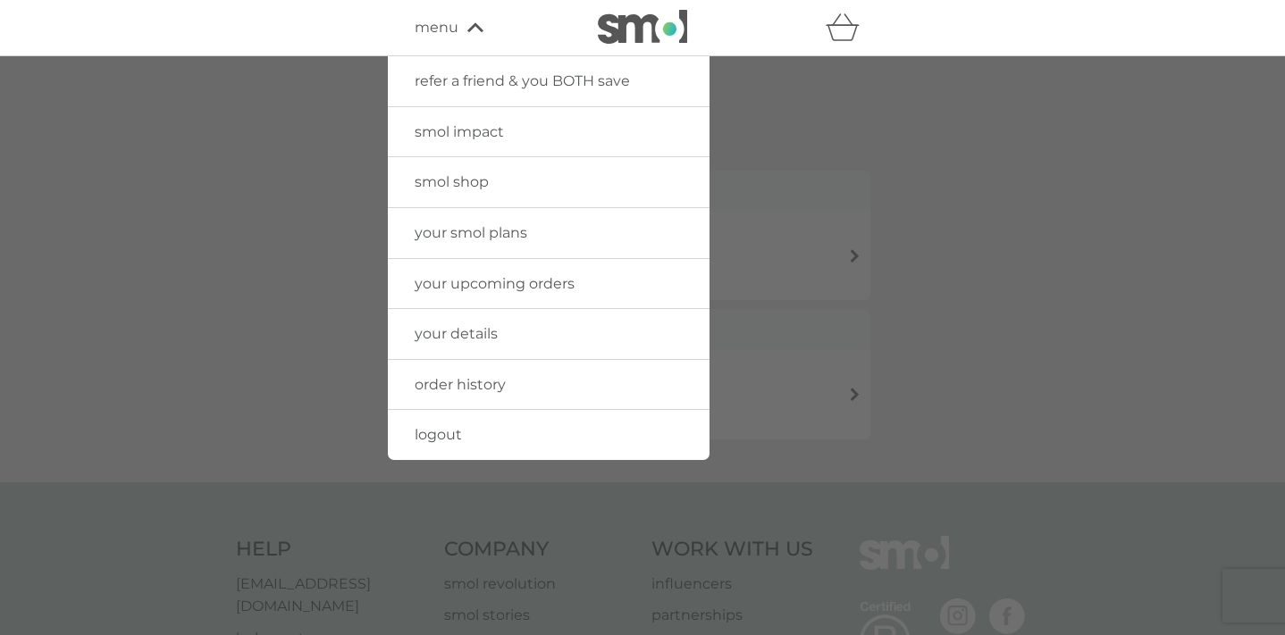
click at [290, 337] on div at bounding box center [642, 373] width 1285 height 635
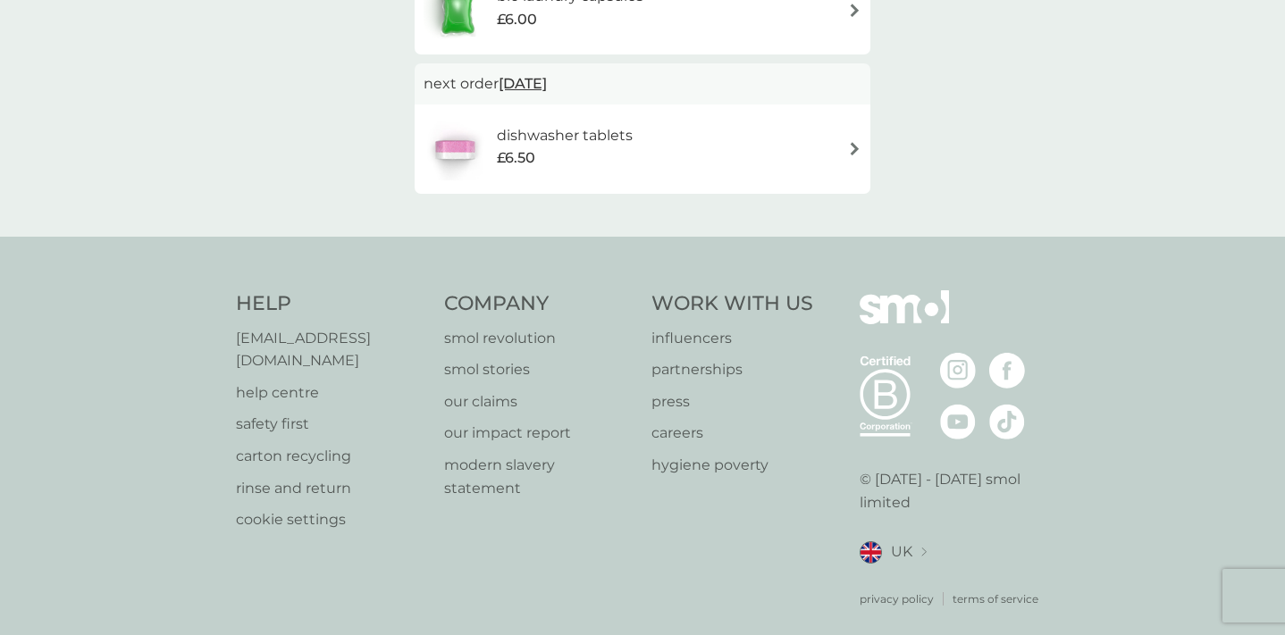
scroll to position [245, 0]
click at [333, 478] on p "rinse and return" at bounding box center [331, 489] width 190 height 23
